Goal: Task Accomplishment & Management: Complete application form

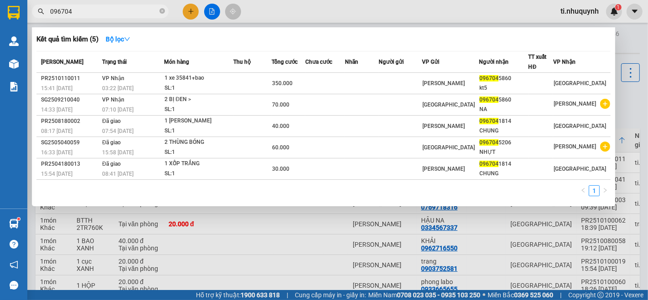
click at [161, 6] on span at bounding box center [161, 11] width 5 height 10
click at [159, 11] on span "096704" at bounding box center [100, 12] width 137 height 14
click at [164, 9] on icon "close-circle" at bounding box center [161, 10] width 5 height 5
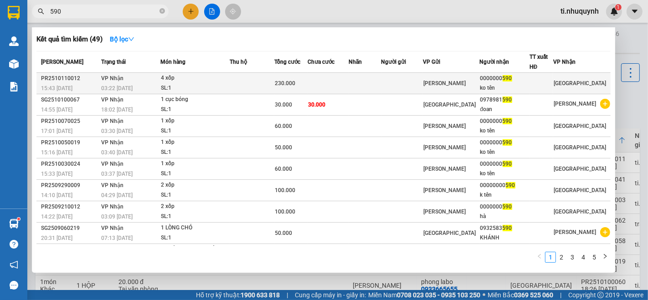
type input "590"
click at [274, 84] on td at bounding box center [252, 83] width 45 height 21
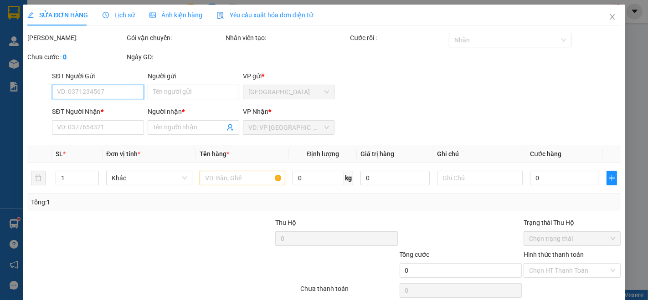
type input "0000000590"
type input "ko tên"
type input "230.000"
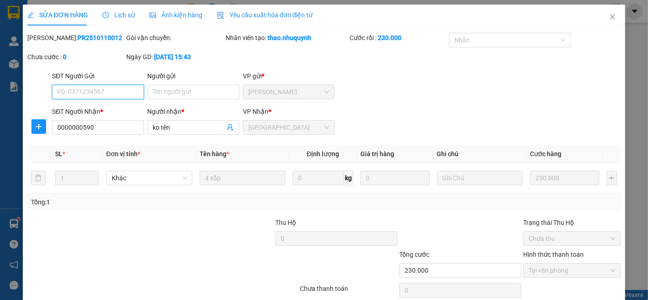
scroll to position [38, 0]
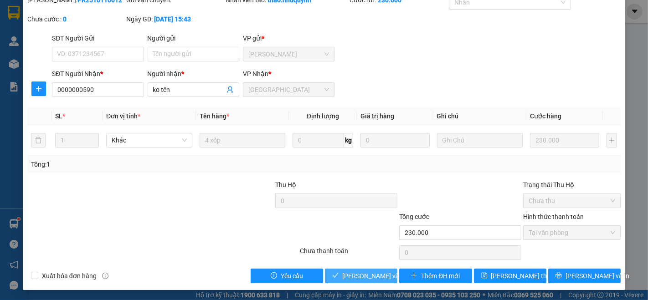
click at [354, 278] on span "[PERSON_NAME] và Giao hàng" at bounding box center [385, 276] width 87 height 10
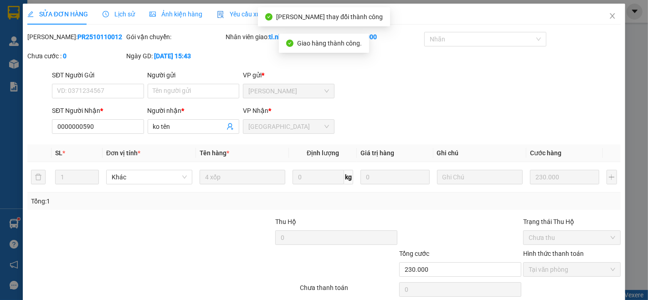
scroll to position [0, 0]
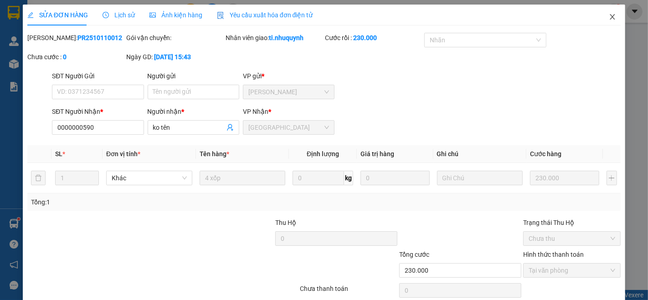
click at [610, 19] on icon "close" at bounding box center [612, 16] width 5 height 5
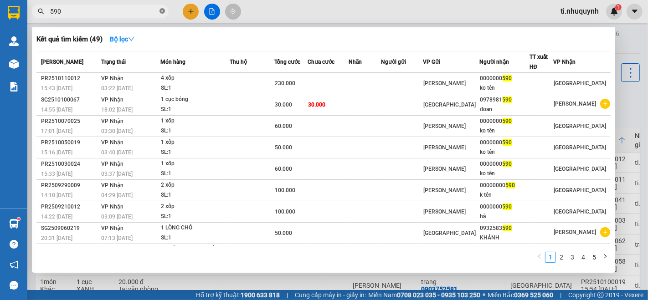
click at [159, 10] on icon "close-circle" at bounding box center [161, 10] width 5 height 5
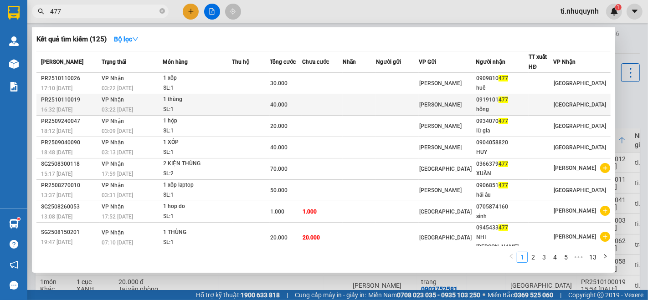
type input "477"
click at [329, 103] on td at bounding box center [322, 104] width 41 height 21
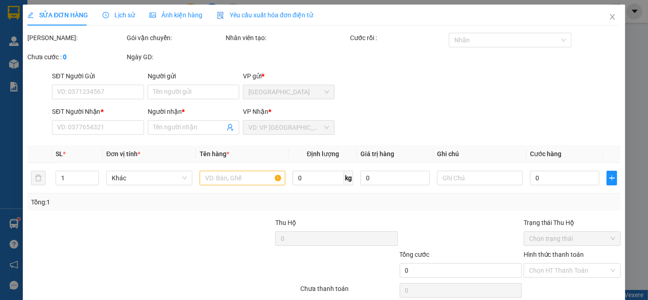
type input "0919101477"
type input "hồng"
type input "40.000"
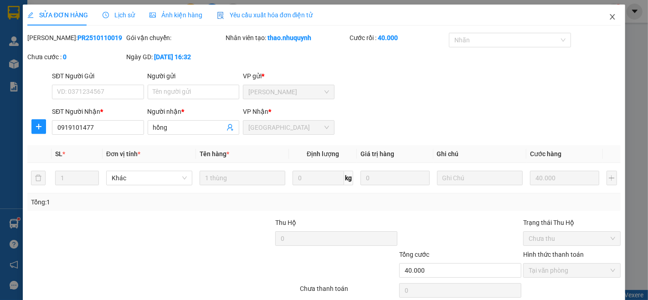
click at [608, 15] on icon "close" at bounding box center [611, 16] width 7 height 7
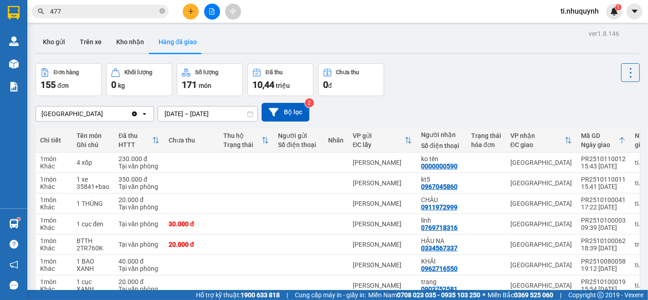
click at [86, 4] on div "Kết quả tìm kiếm ( 125 ) Bộ lọc Mã ĐH Trạng thái Món hàng Thu hộ Tổng cước Chưa…" at bounding box center [89, 12] width 178 height 16
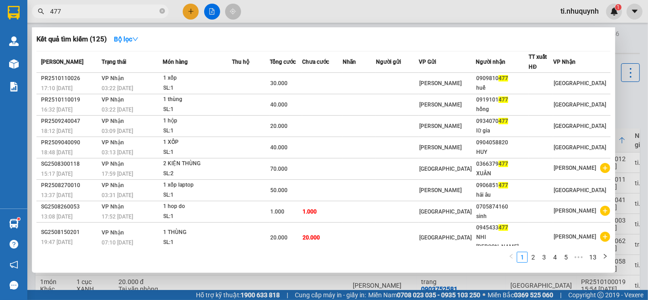
click at [91, 6] on input "477" at bounding box center [103, 11] width 107 height 10
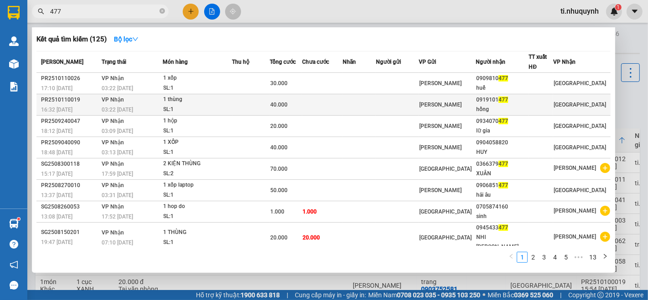
click at [225, 102] on div "1 thùng" at bounding box center [198, 100] width 68 height 10
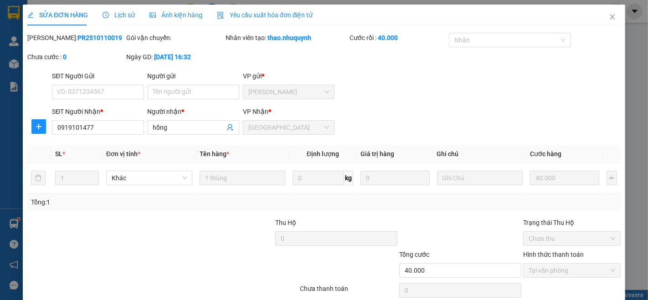
type input "0919101477"
type input "hồng"
type input "40.000"
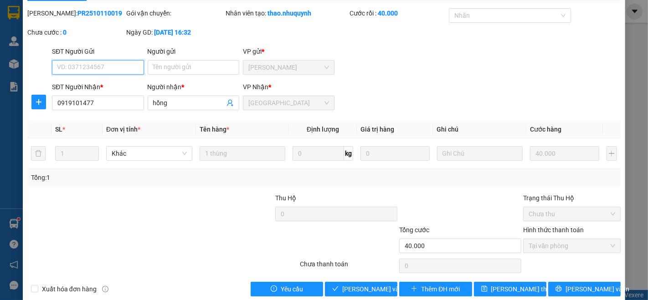
scroll to position [38, 0]
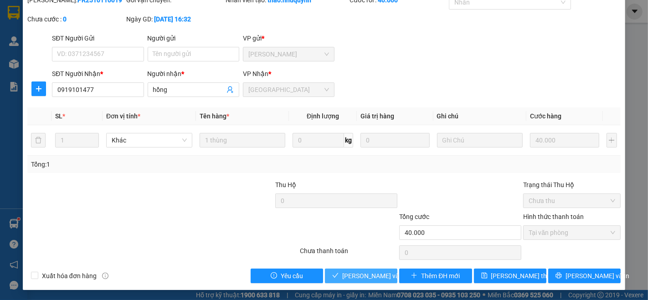
click at [368, 275] on span "[PERSON_NAME] và Giao hàng" at bounding box center [385, 276] width 87 height 10
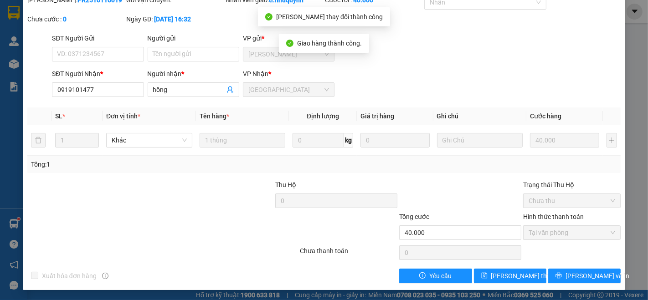
scroll to position [0, 0]
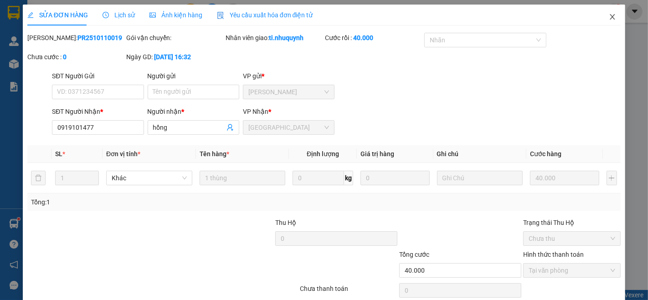
click at [610, 18] on icon "close" at bounding box center [612, 16] width 5 height 5
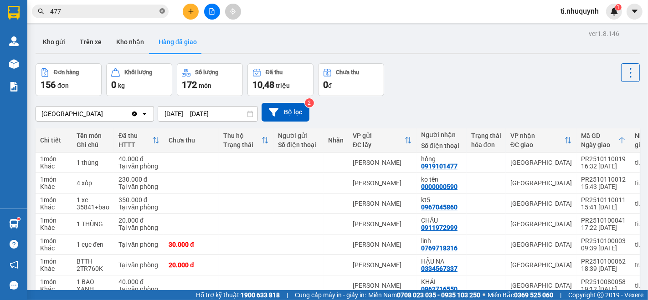
click at [163, 12] on icon "close-circle" at bounding box center [161, 10] width 5 height 5
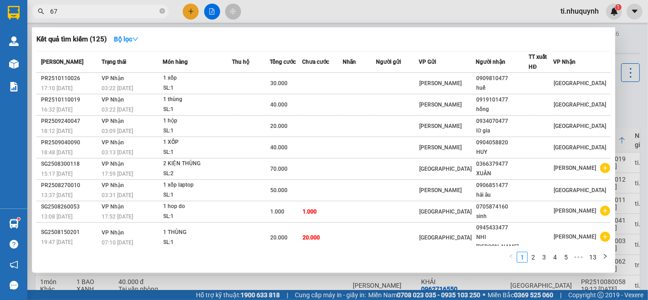
type input "67"
click at [193, 8] on div at bounding box center [324, 150] width 648 height 300
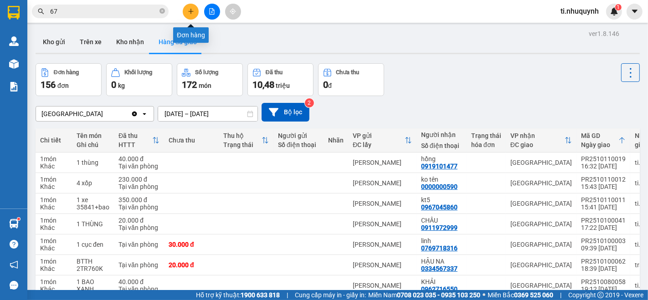
click at [193, 8] on icon "plus" at bounding box center [191, 11] width 6 height 6
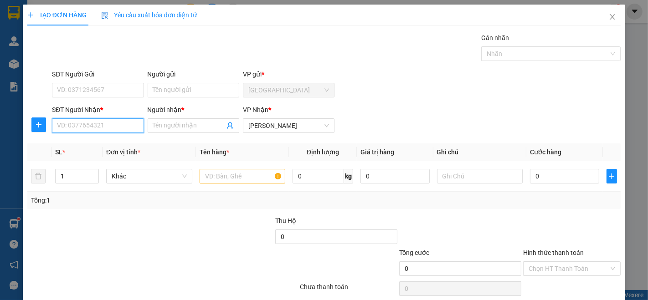
click at [102, 129] on input "SĐT Người Nhận *" at bounding box center [98, 125] width 92 height 15
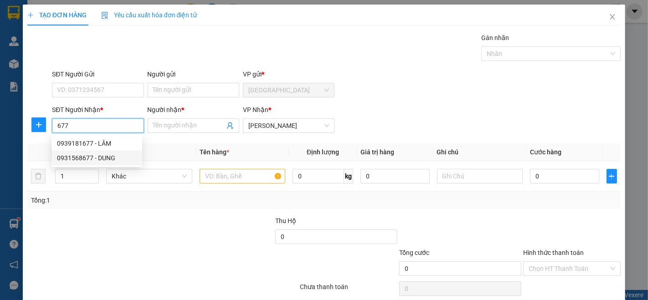
click at [95, 159] on div "0931568677 - DUNG" at bounding box center [97, 158] width 80 height 10
type input "0931568677"
type input "DUNG"
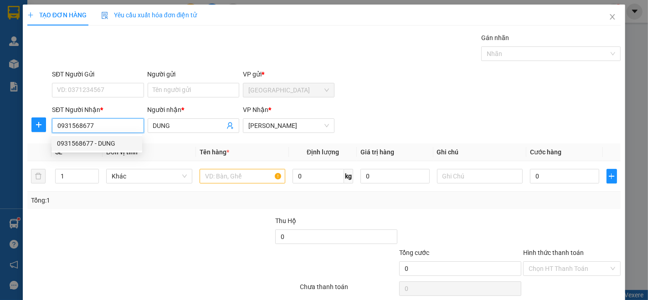
type input "40.000"
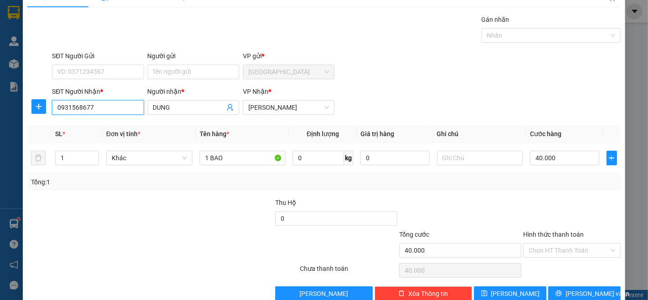
scroll to position [36, 0]
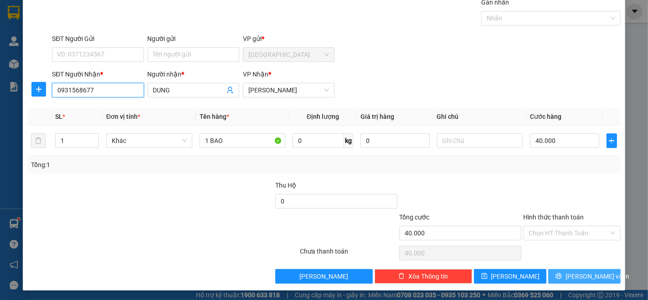
type input "0931568677"
click at [588, 276] on span "[PERSON_NAME] và In" at bounding box center [597, 276] width 64 height 10
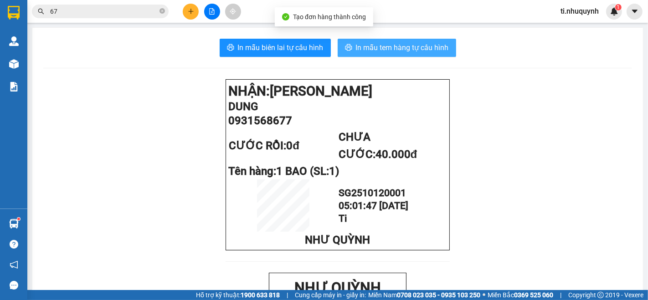
click at [443, 48] on span "In mẫu tem hàng tự cấu hình" at bounding box center [402, 47] width 93 height 11
